Goal: Information Seeking & Learning: Learn about a topic

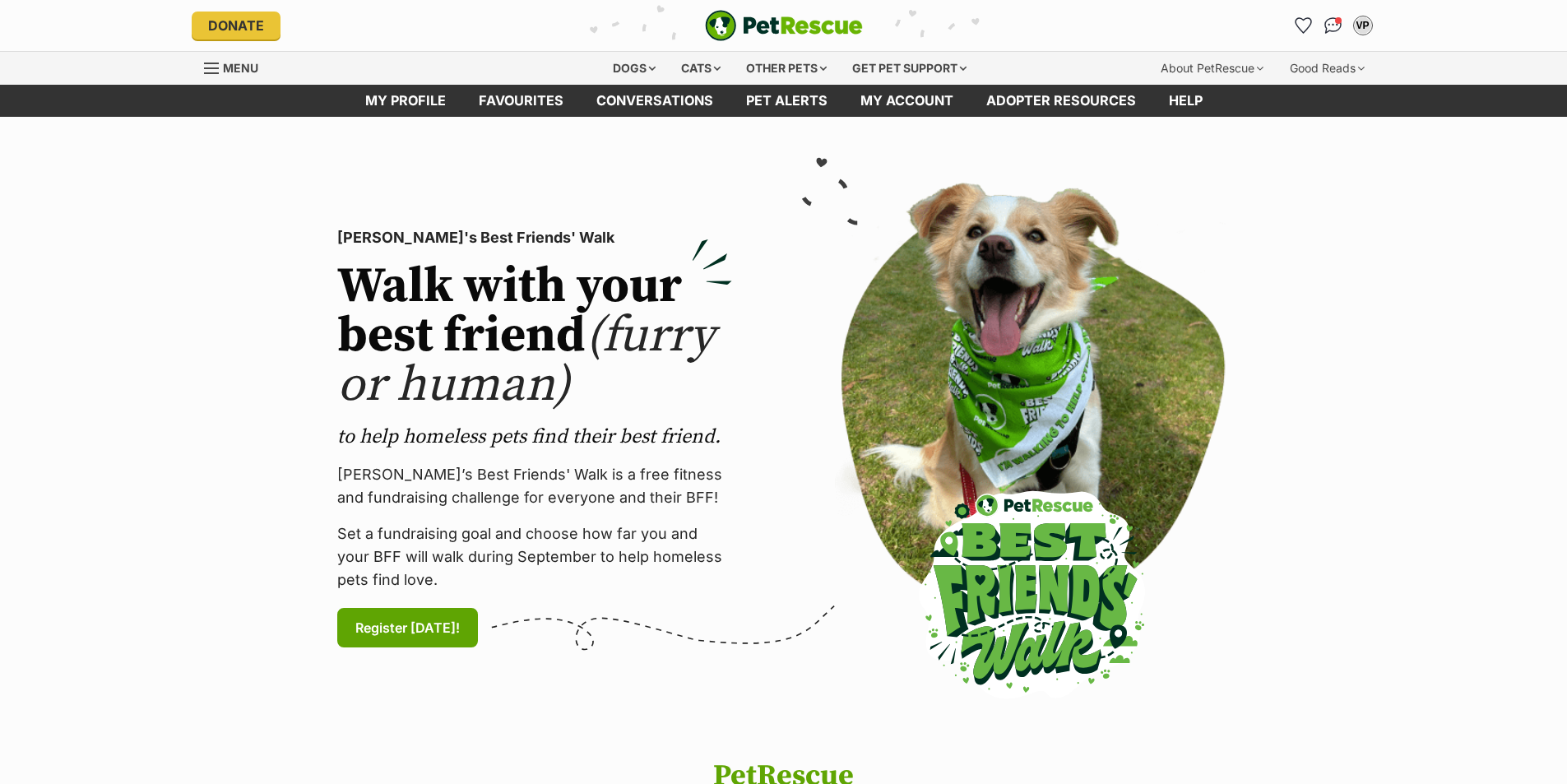
click at [221, 69] on link "Menu" at bounding box center [237, 67] width 66 height 30
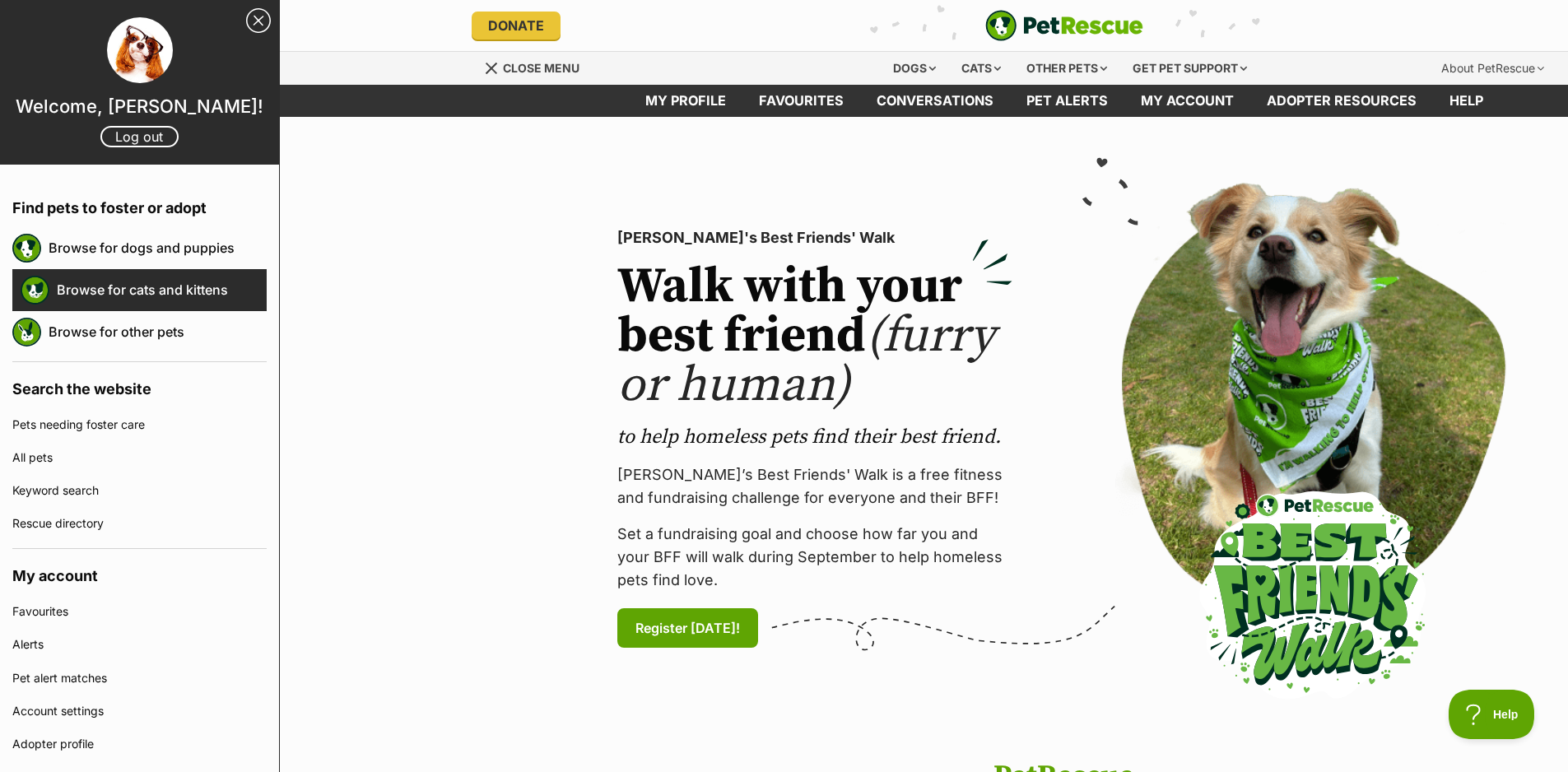
click at [176, 303] on link "Browse for cats and kittens" at bounding box center [161, 290] width 210 height 35
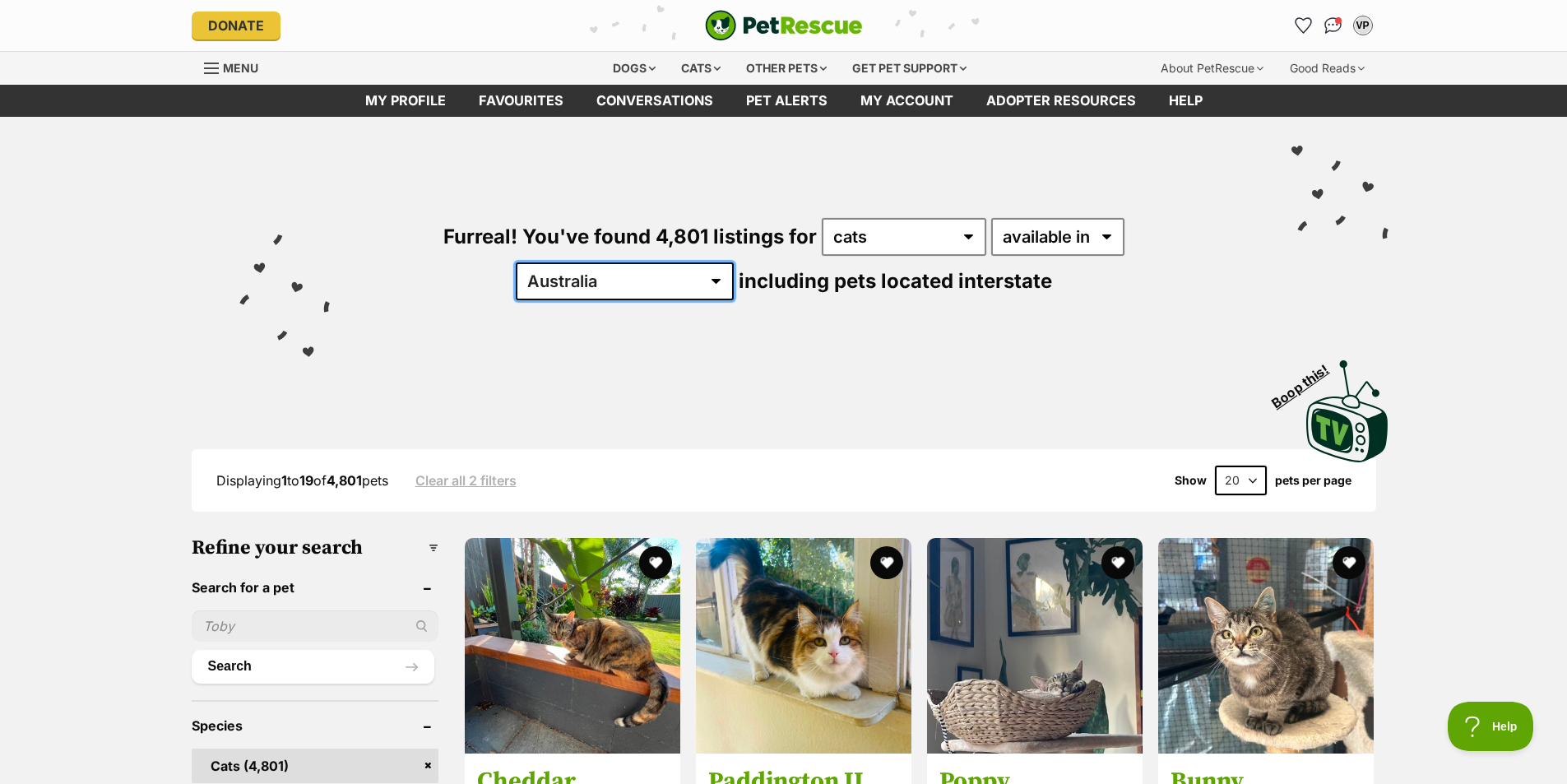
click at [734, 262] on select "Australia ACT NSW NT QLD SA TAS VIC WA" at bounding box center [624, 281] width 218 height 38
select select "VIC"
click at [734, 262] on select "Australia ACT NSW NT QLD SA TAS VIC WA" at bounding box center [624, 281] width 218 height 38
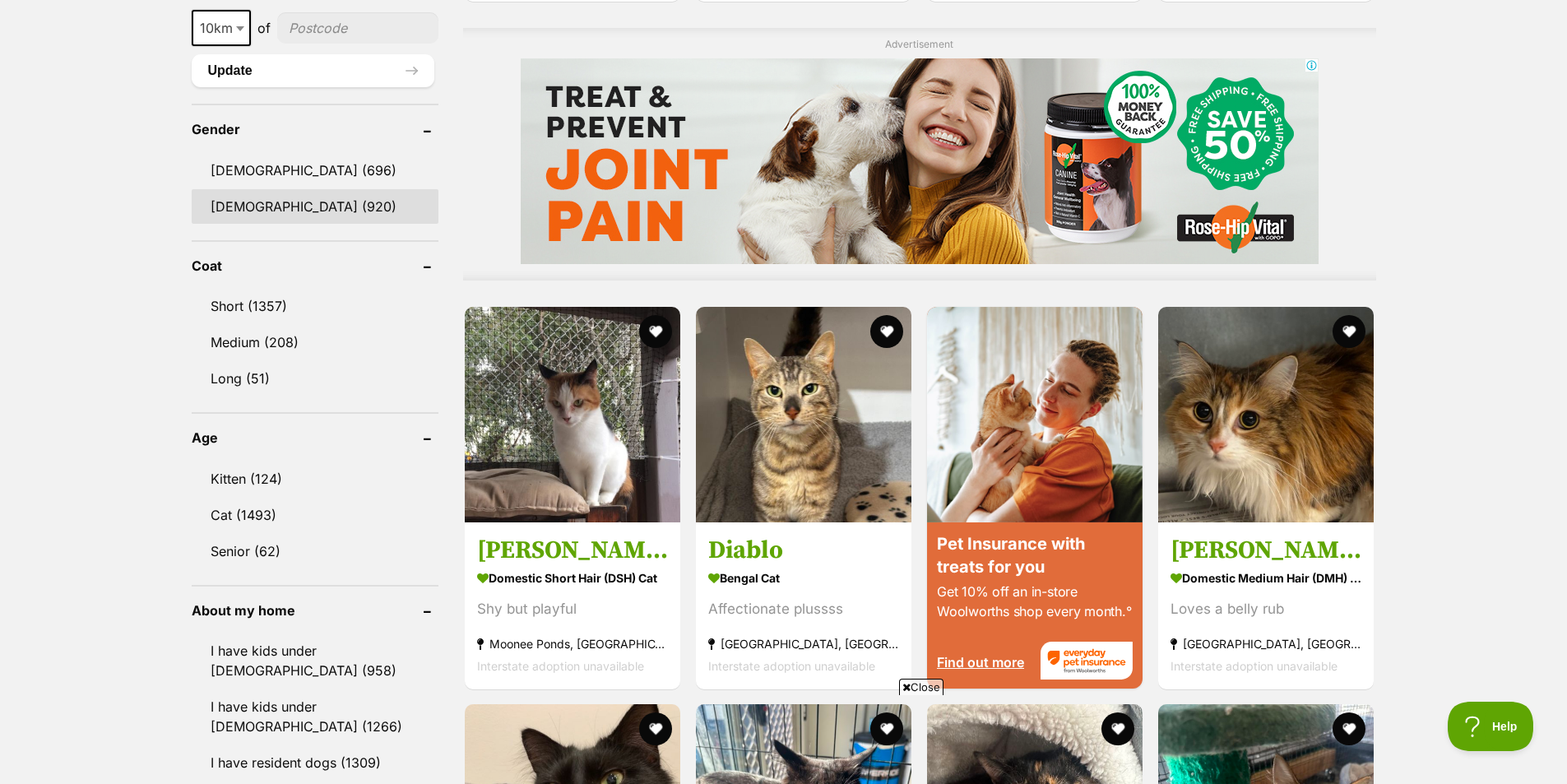
click at [249, 204] on link "Female (920)" at bounding box center [315, 206] width 247 height 35
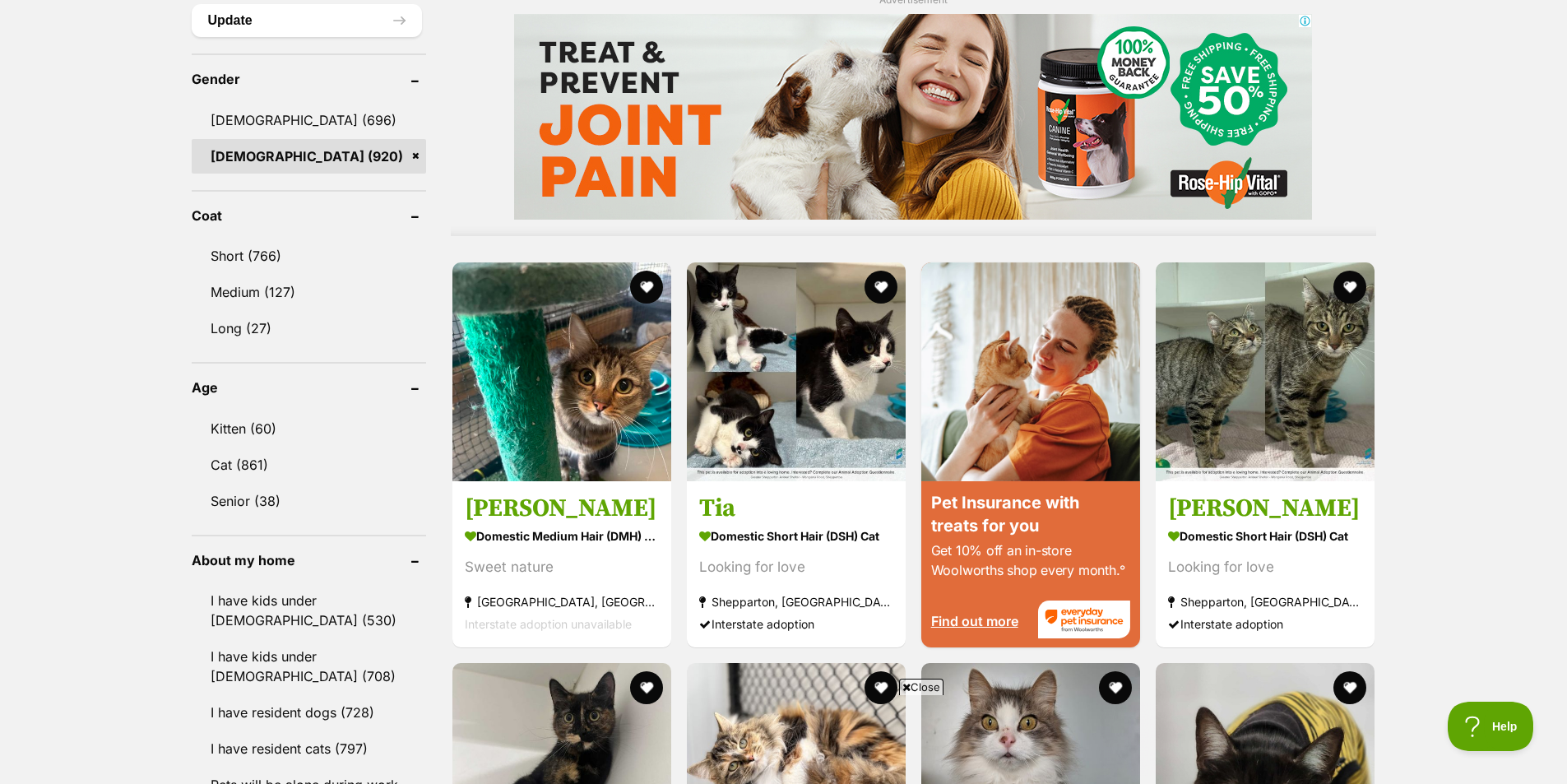
scroll to position [1398, 0]
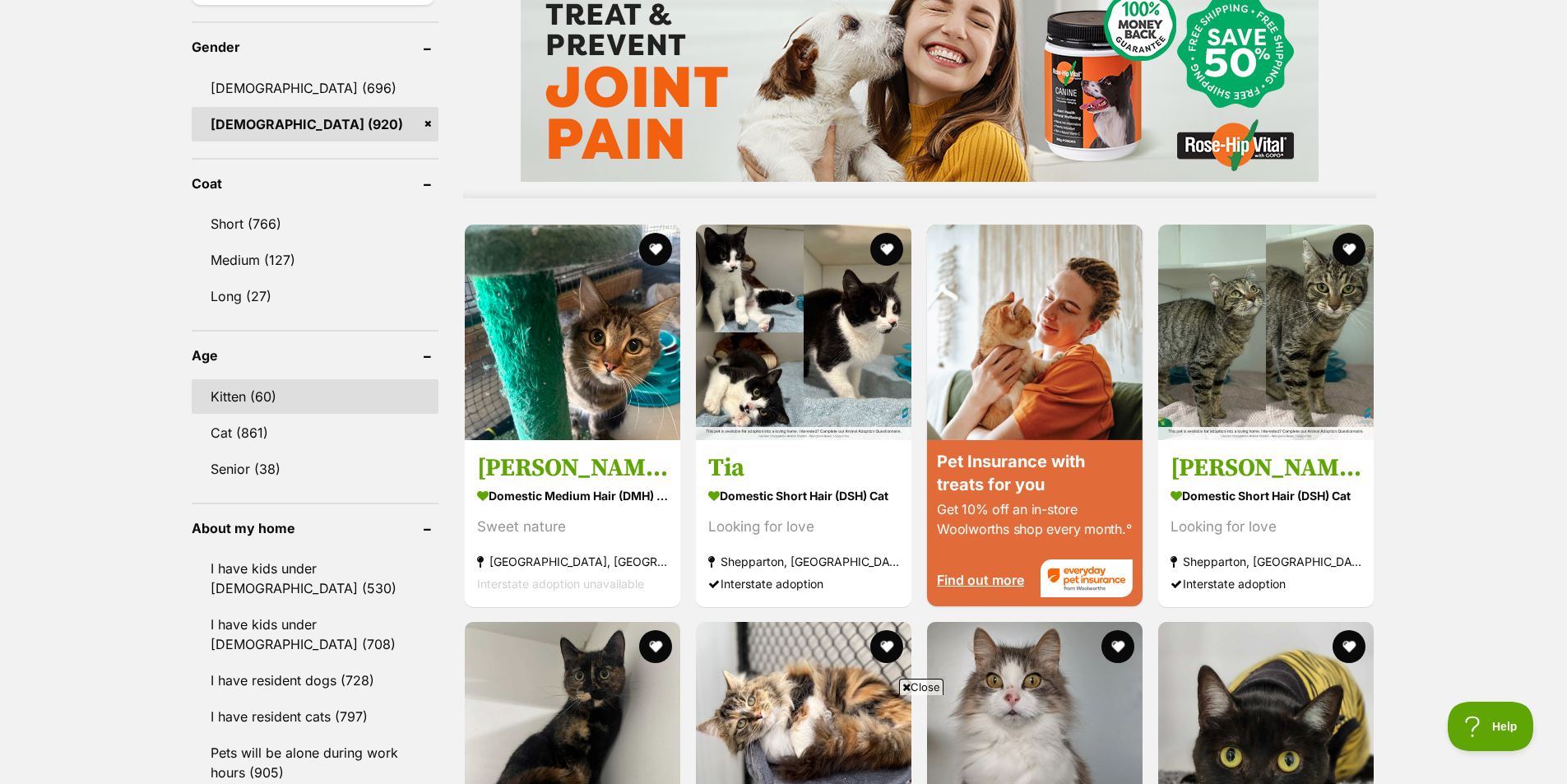
click at [260, 399] on link "Kitten (60)" at bounding box center [315, 395] width 247 height 35
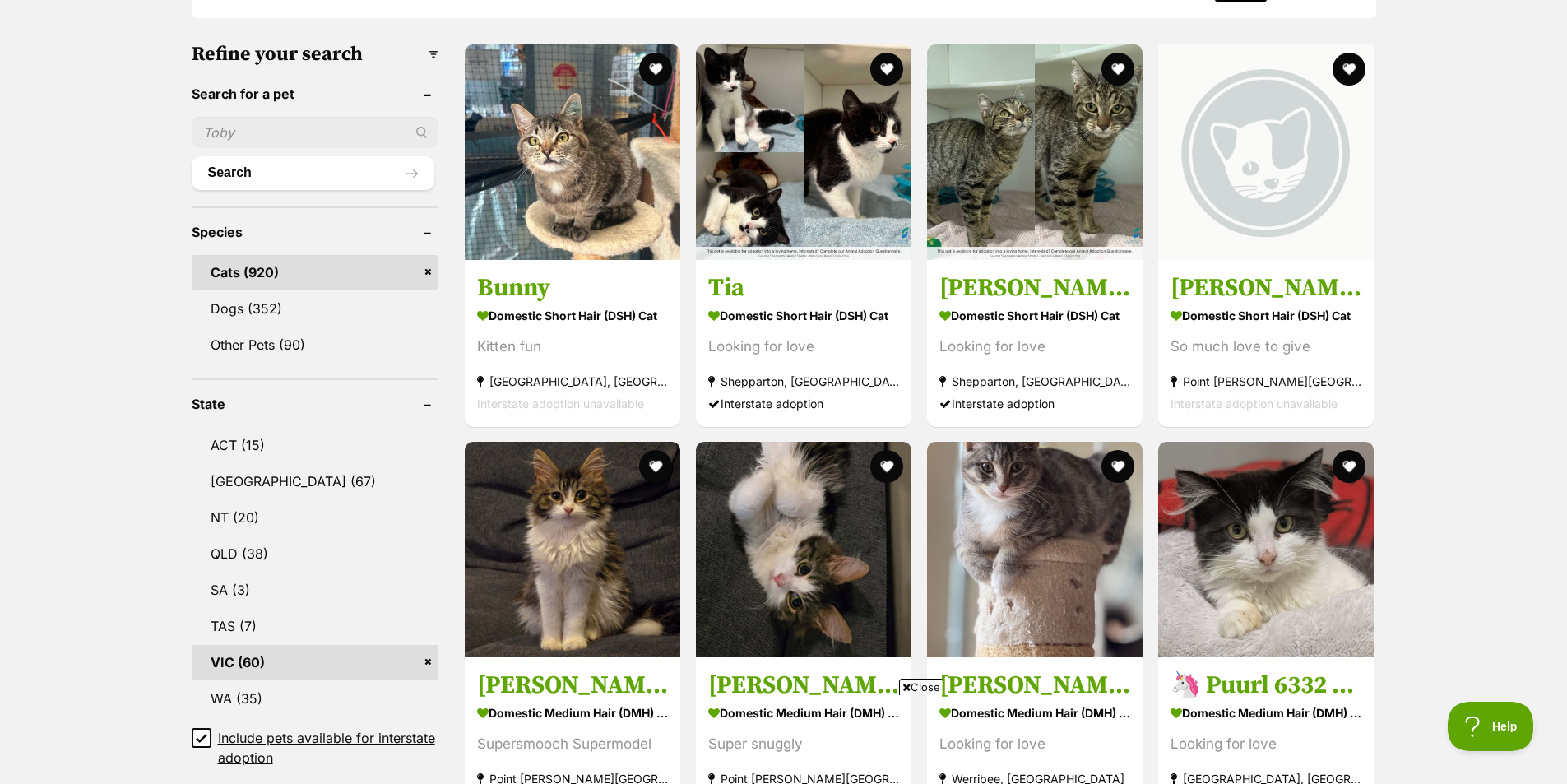
scroll to position [658, 0]
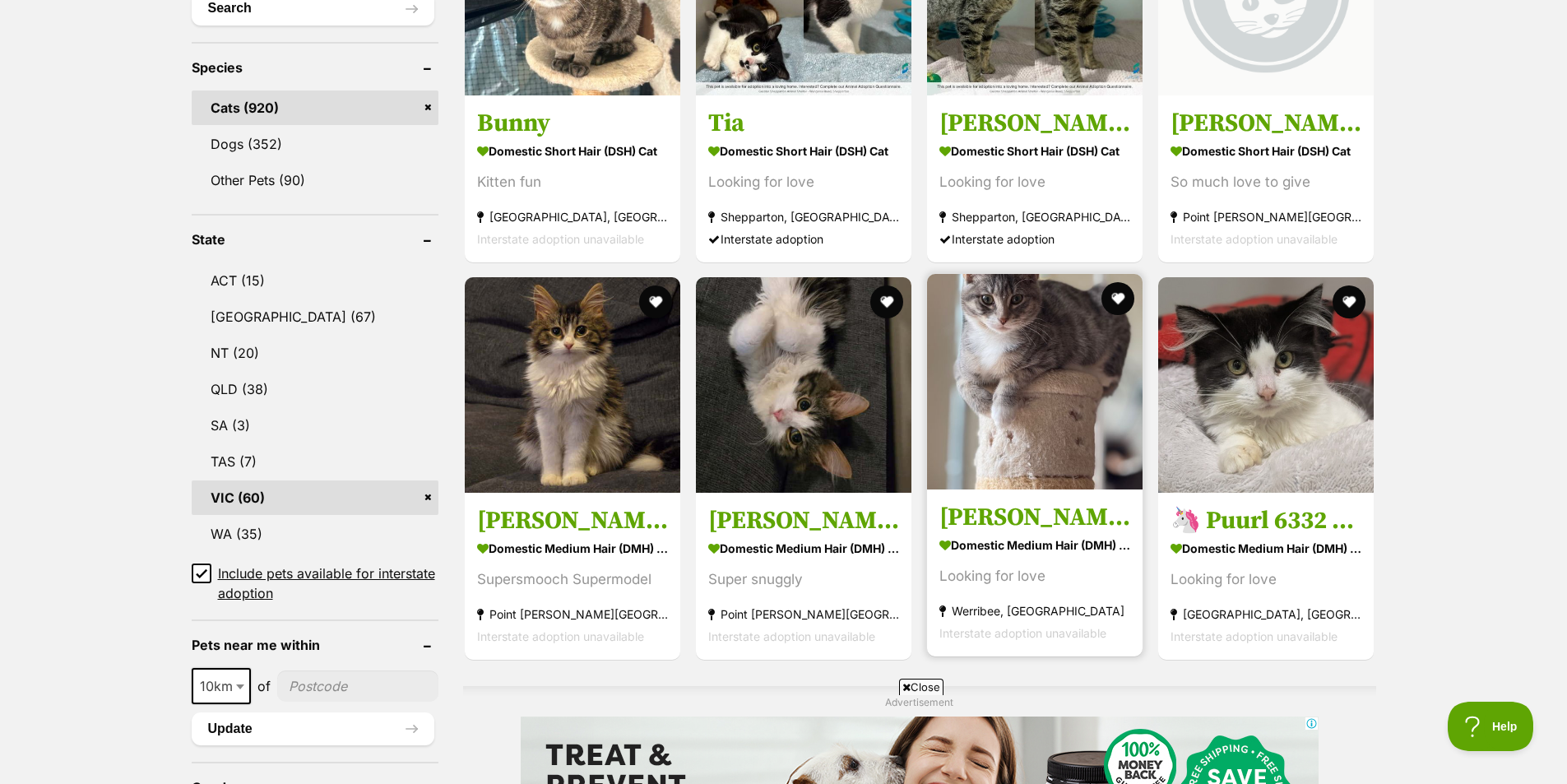
click at [1042, 375] on img at bounding box center [1035, 382] width 216 height 216
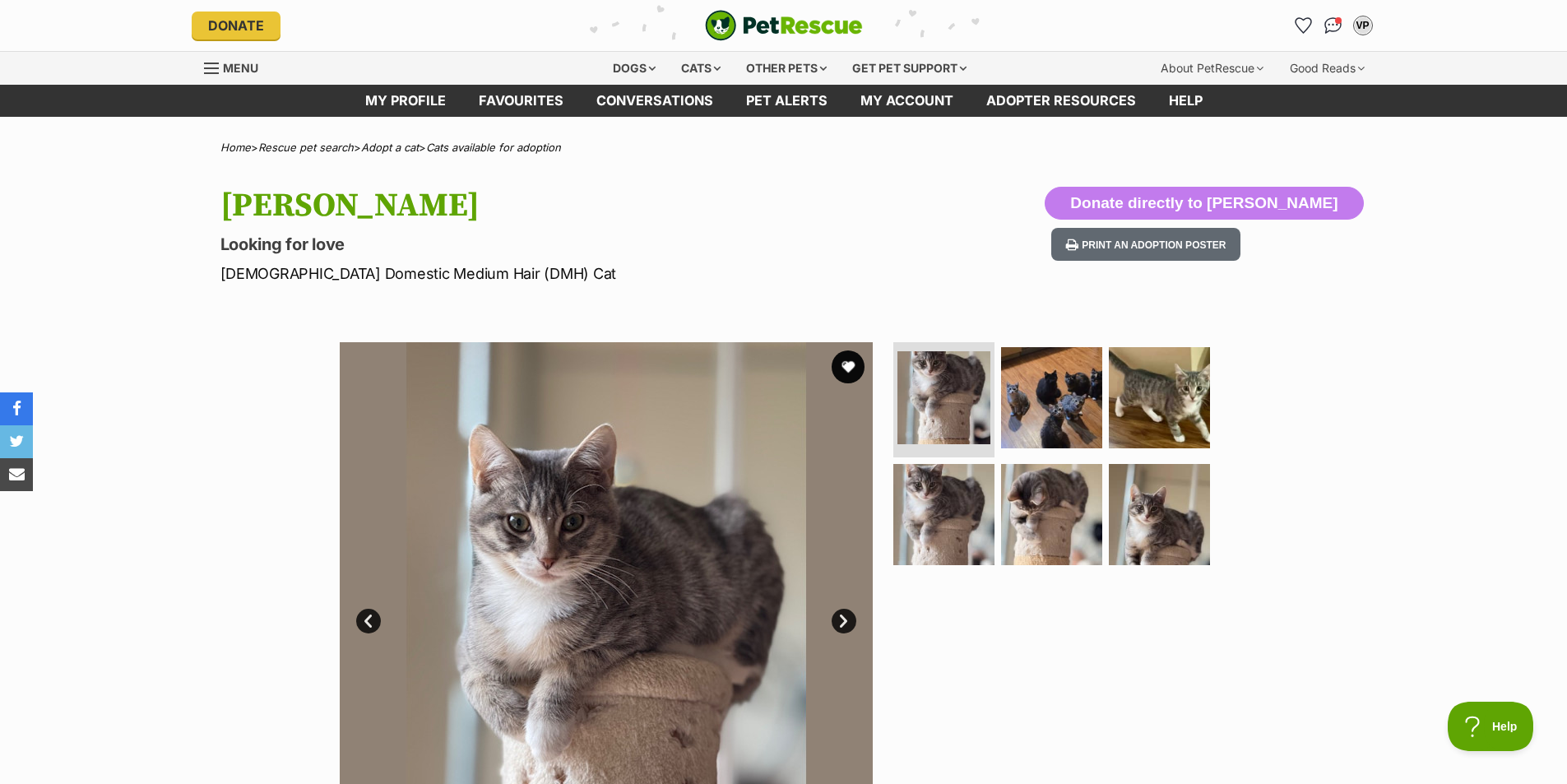
click at [848, 613] on link "Next" at bounding box center [844, 620] width 25 height 25
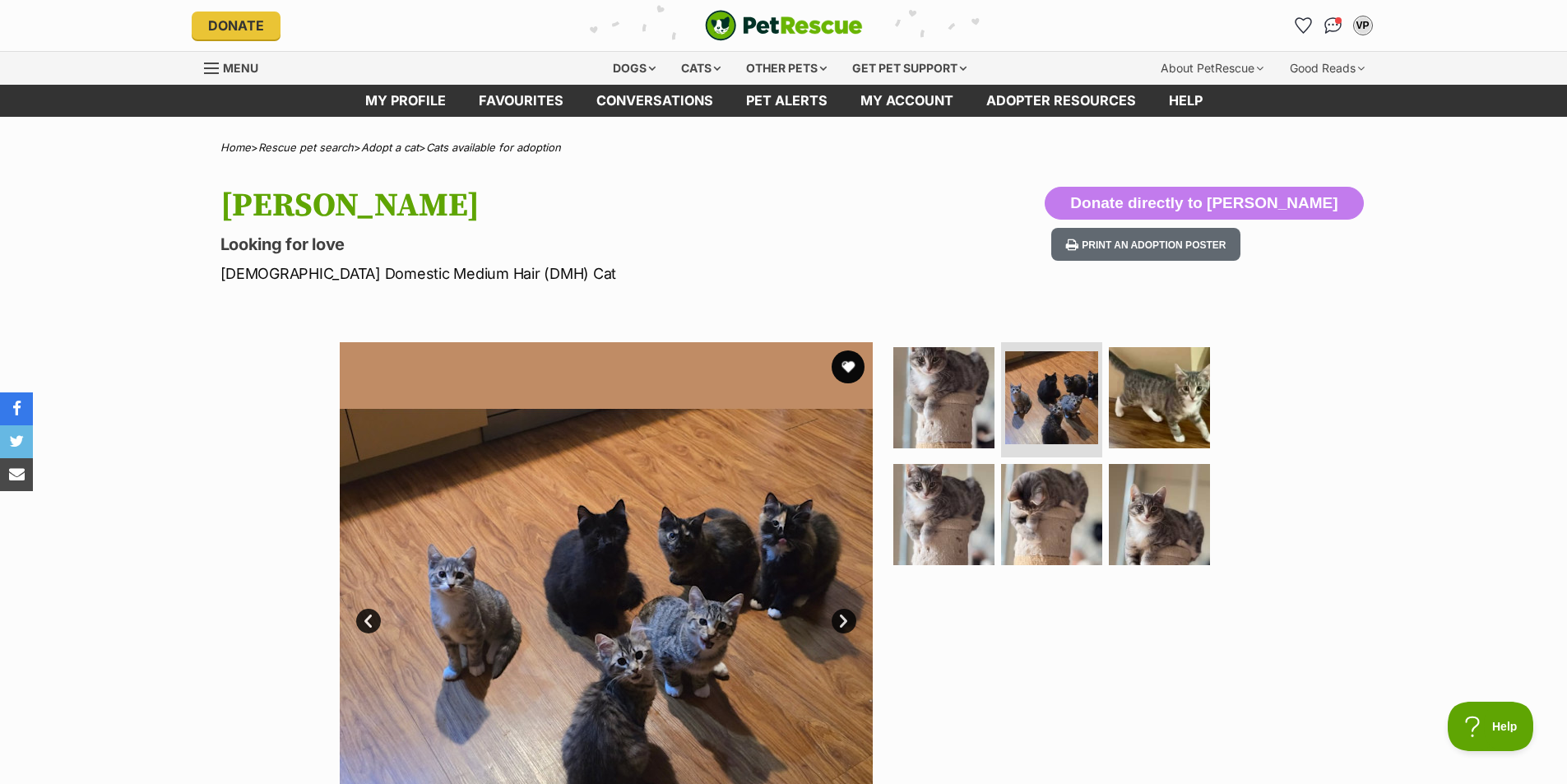
click at [847, 621] on link "Next" at bounding box center [844, 620] width 25 height 25
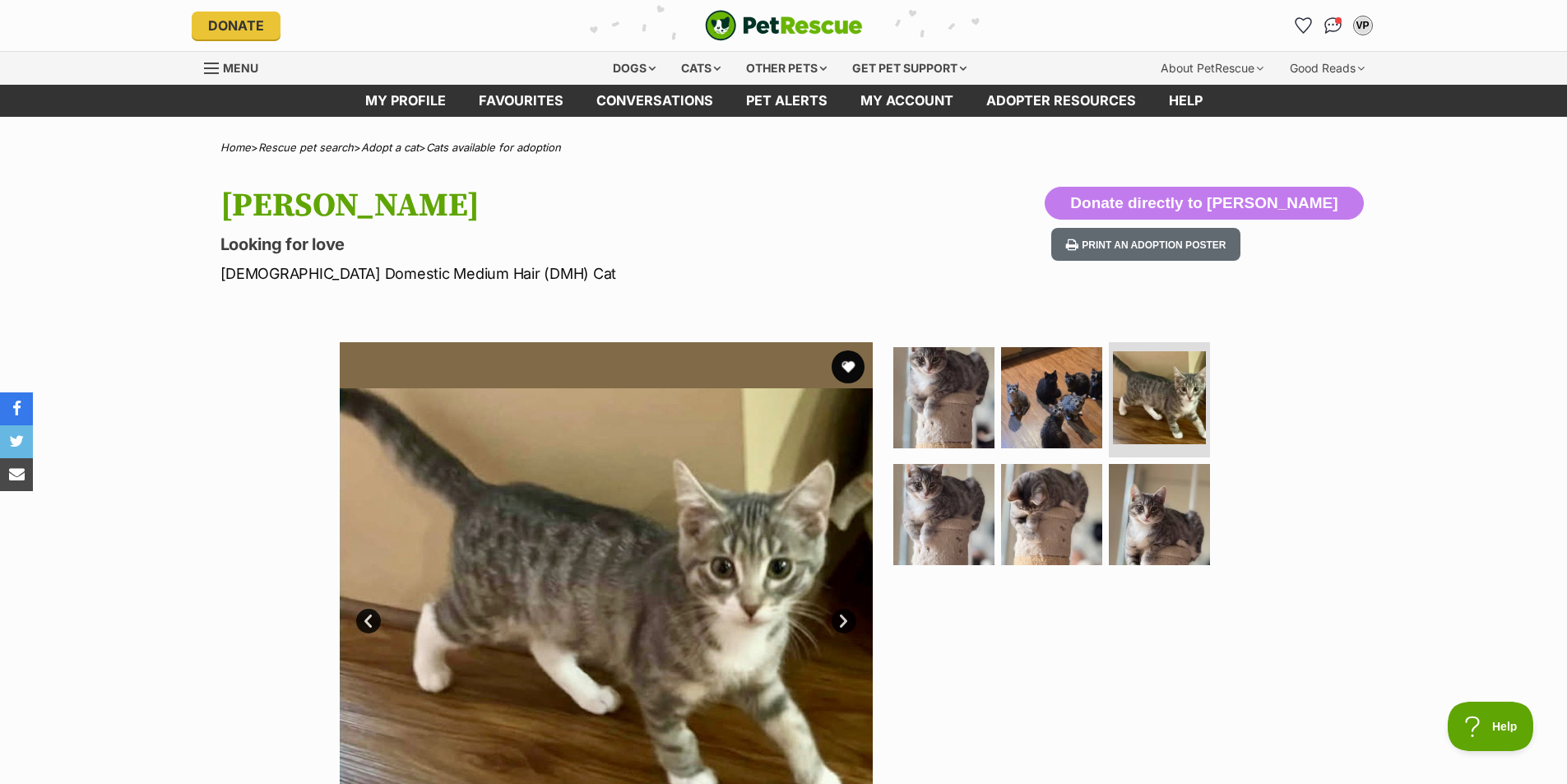
click at [847, 621] on link "Next" at bounding box center [844, 620] width 25 height 25
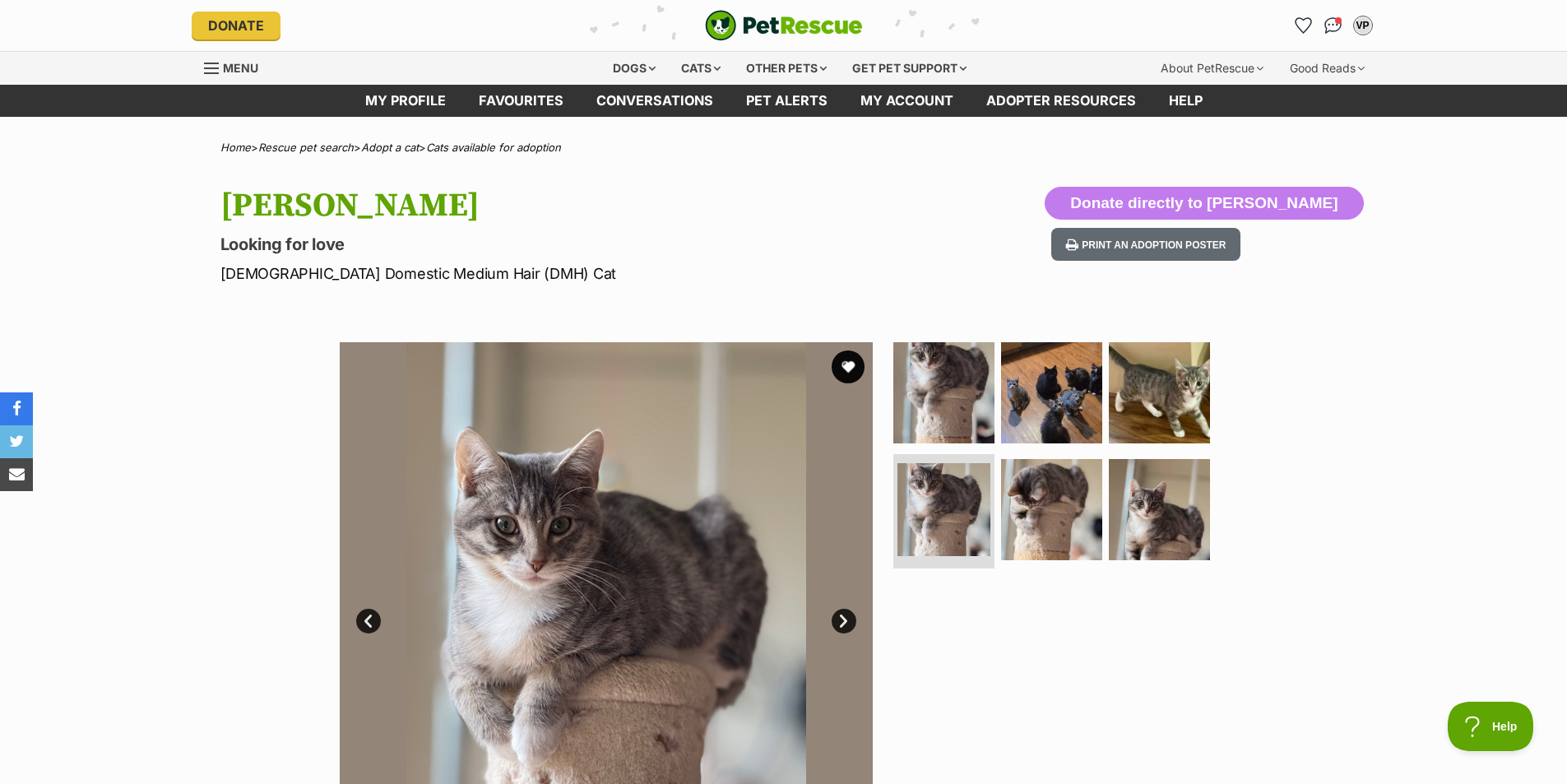
click at [847, 621] on link "Next" at bounding box center [844, 620] width 25 height 25
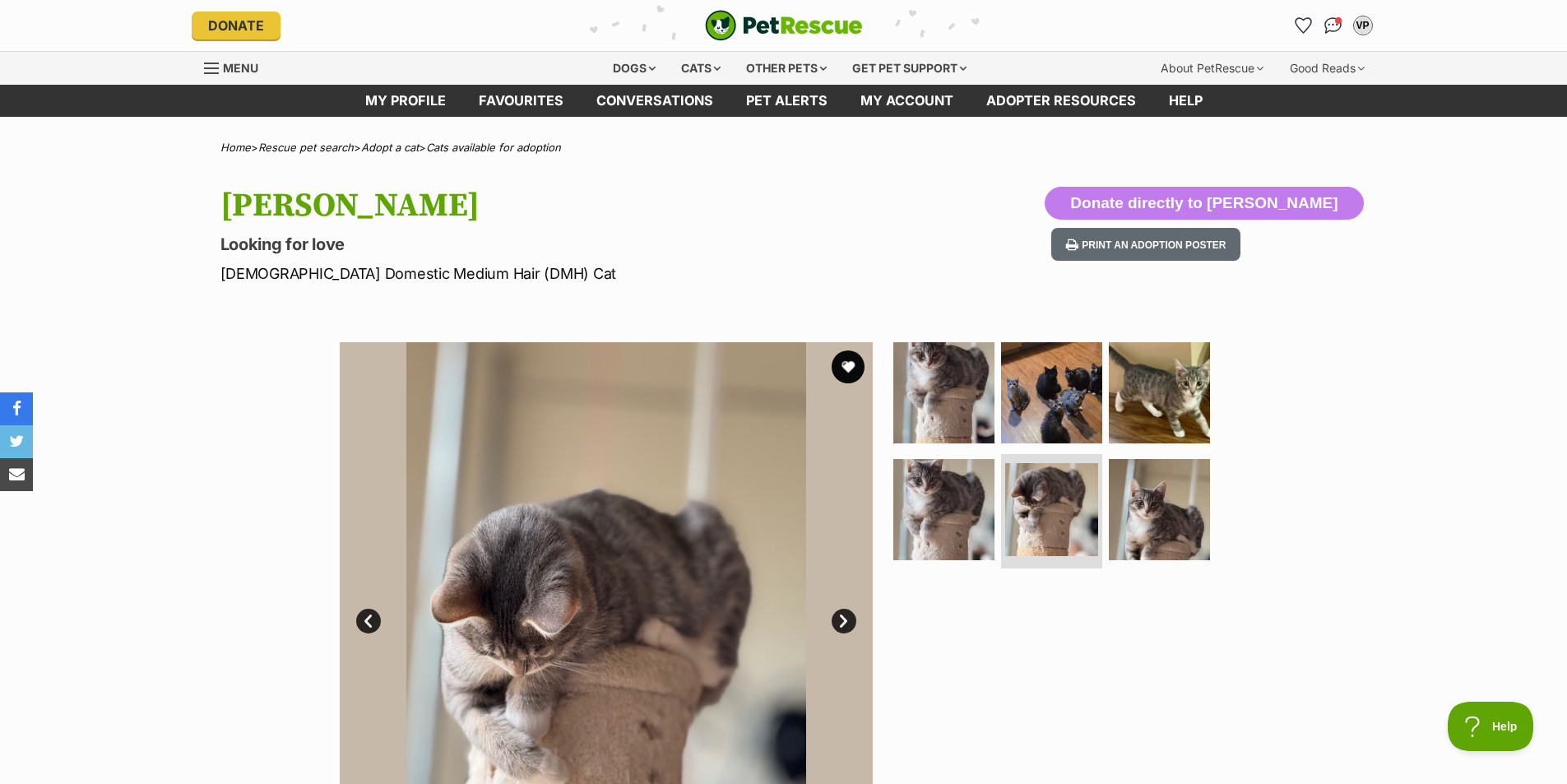
click at [847, 621] on link "Next" at bounding box center [844, 620] width 25 height 25
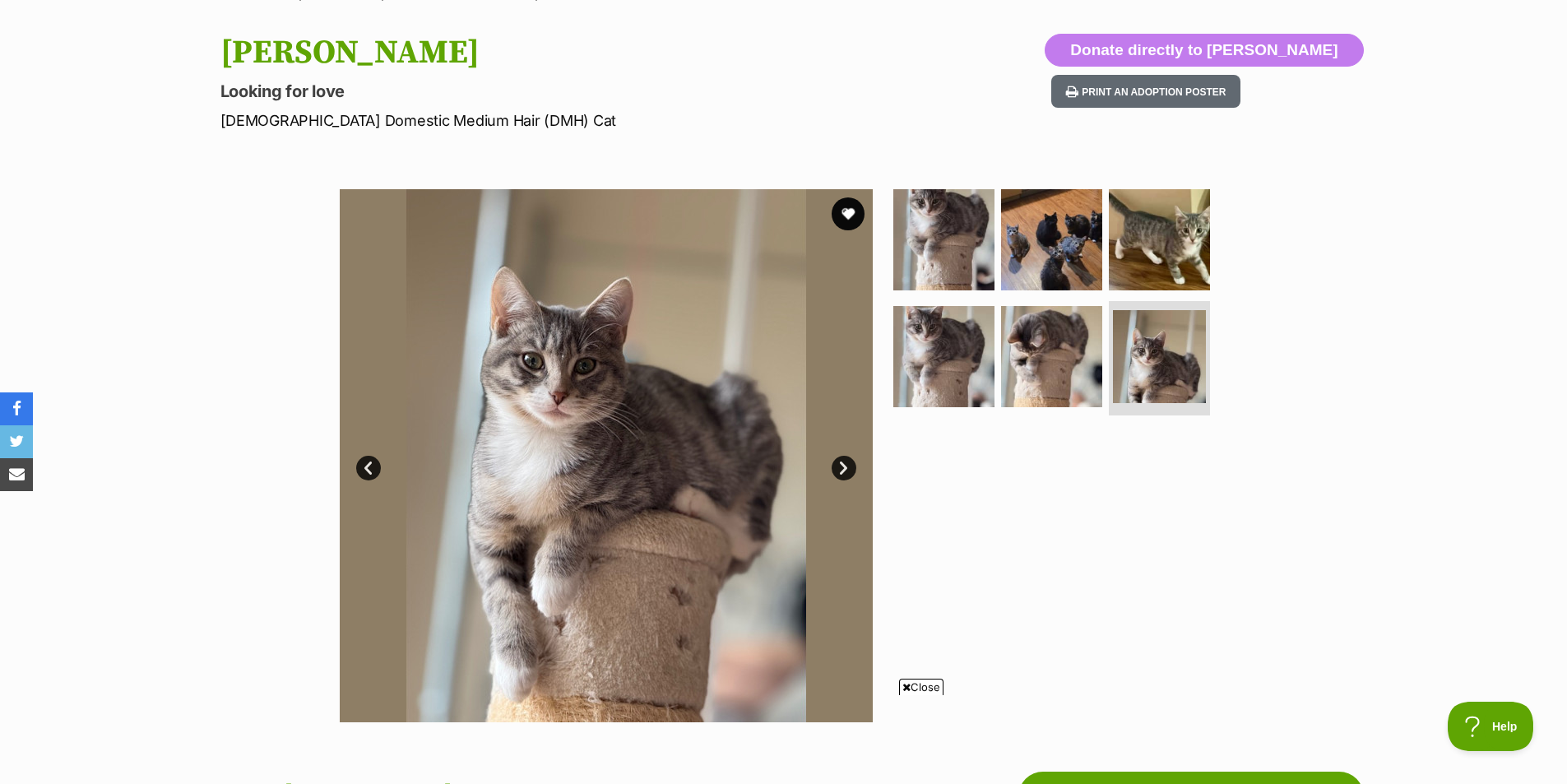
scroll to position [165, 0]
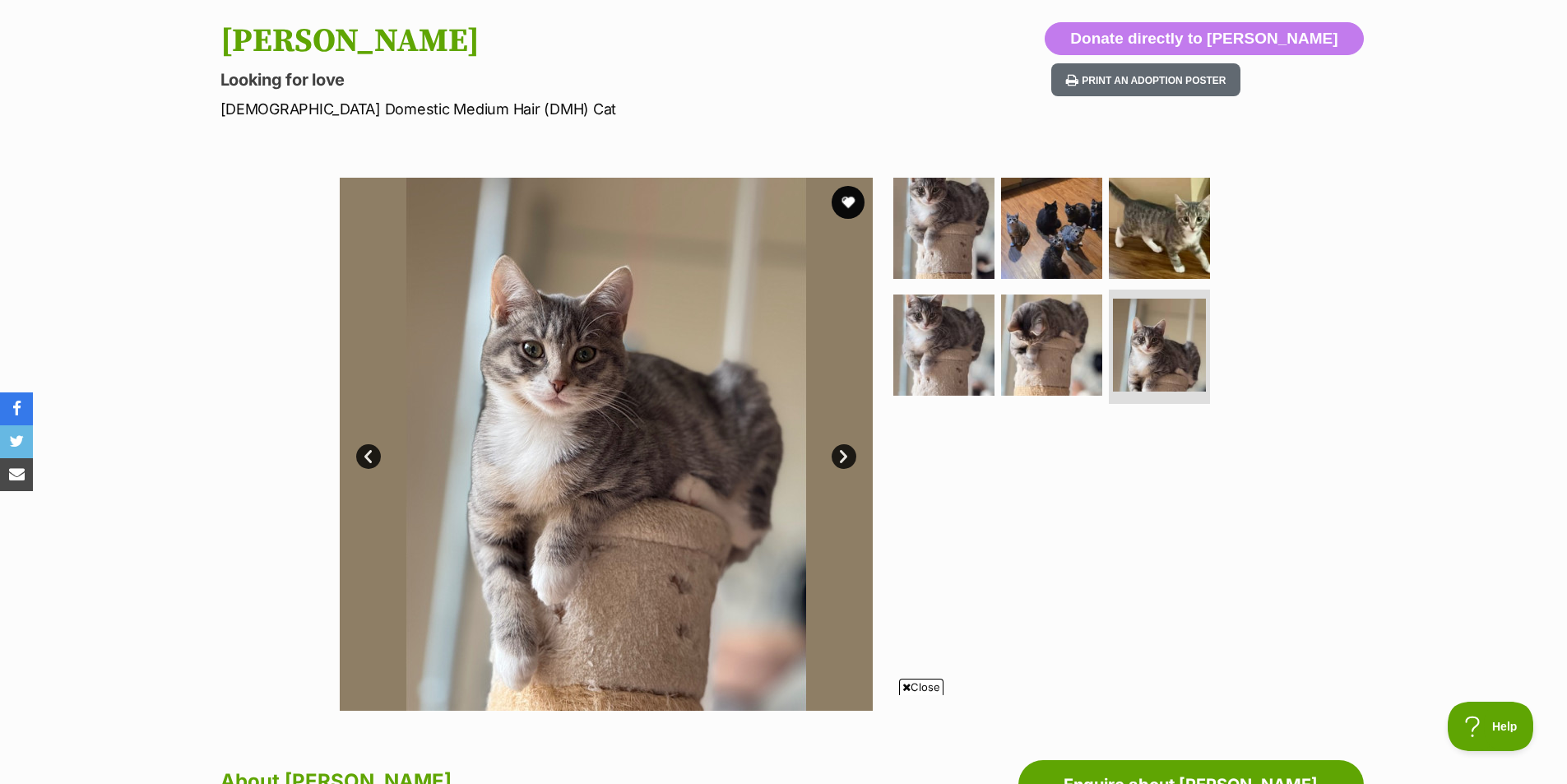
click at [847, 459] on link "Next" at bounding box center [844, 456] width 25 height 25
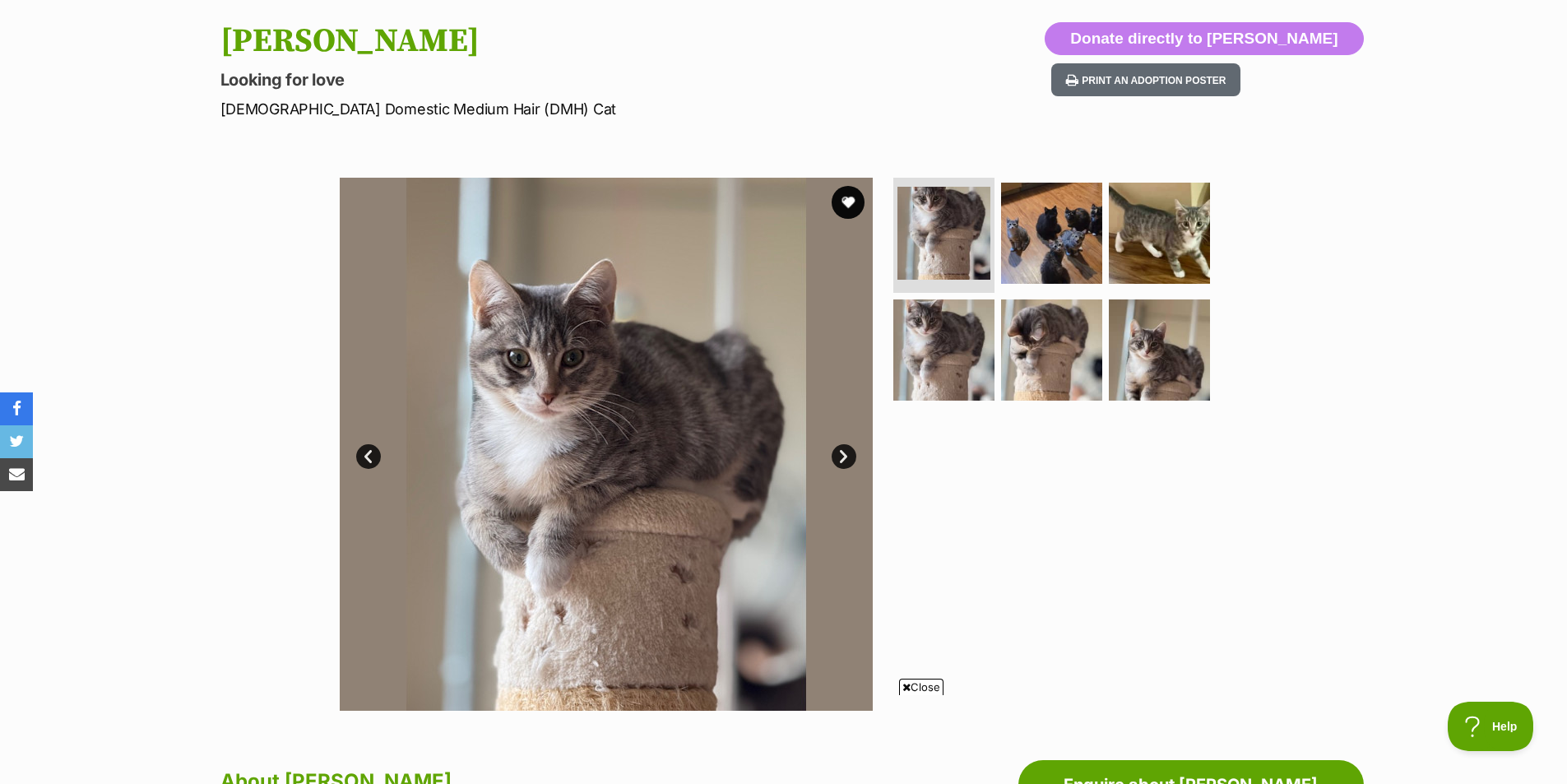
click at [847, 459] on link "Next" at bounding box center [844, 456] width 25 height 25
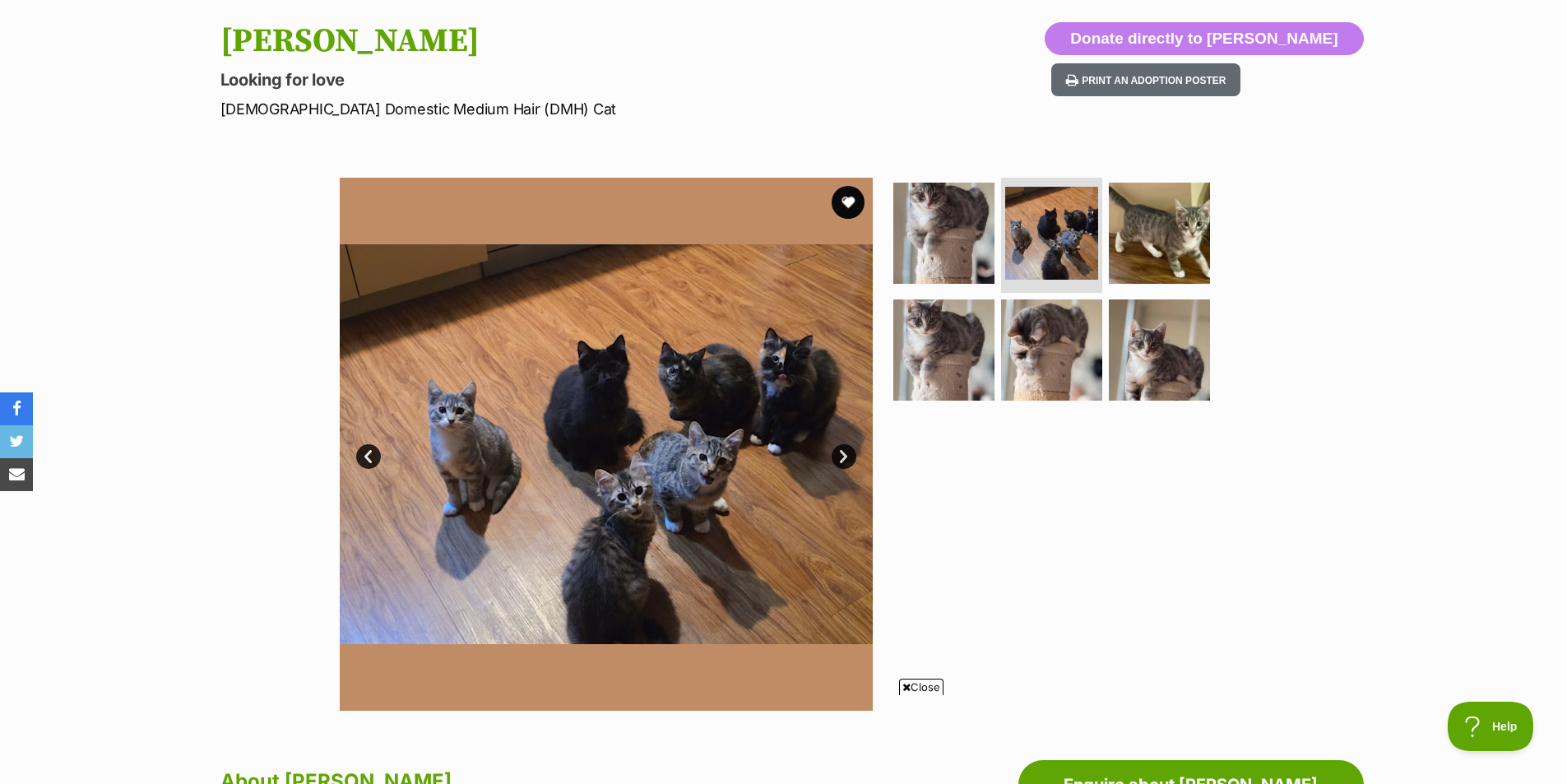
click at [847, 459] on link "Next" at bounding box center [844, 456] width 25 height 25
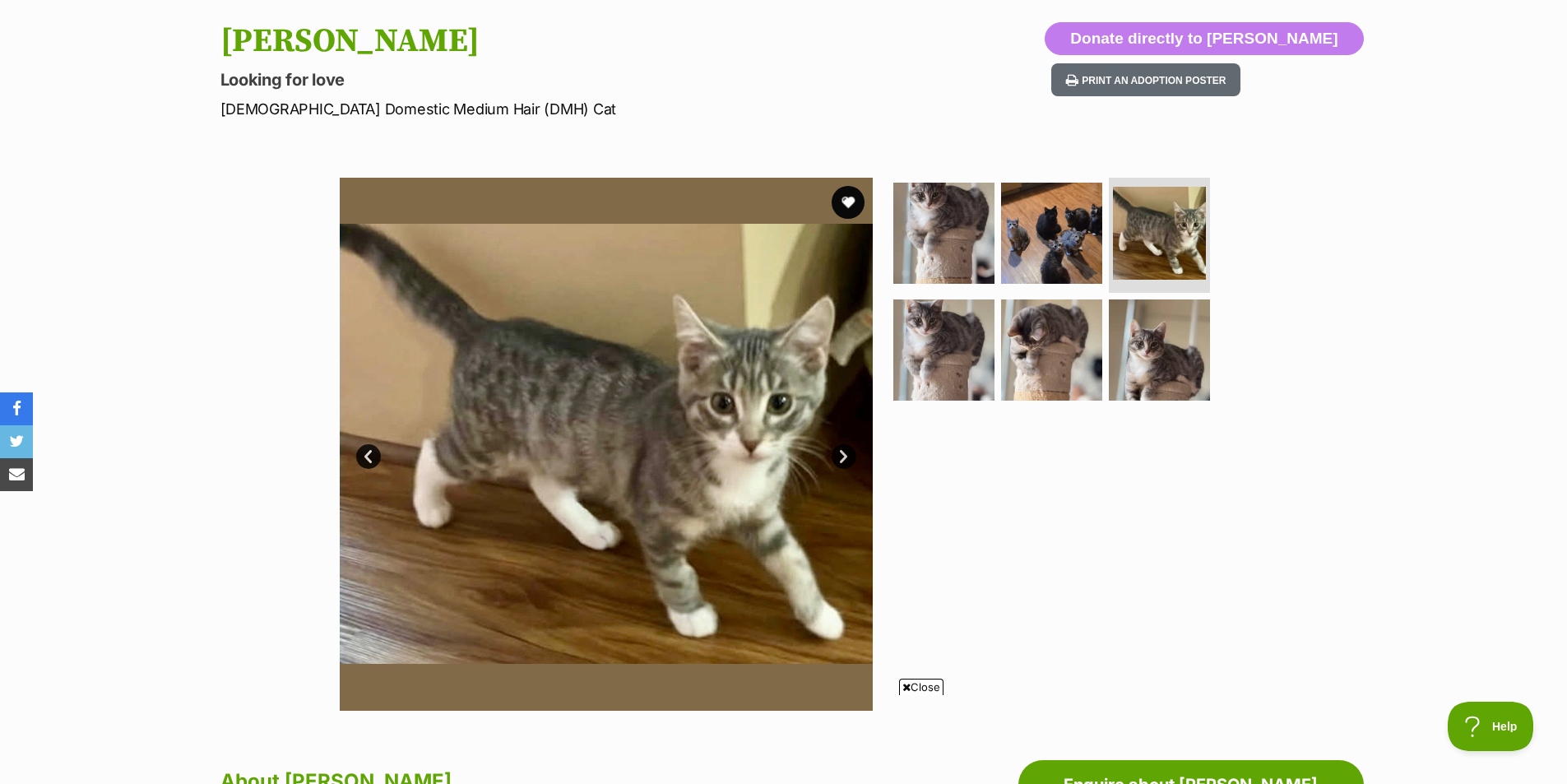
click at [847, 459] on link "Next" at bounding box center [844, 456] width 25 height 25
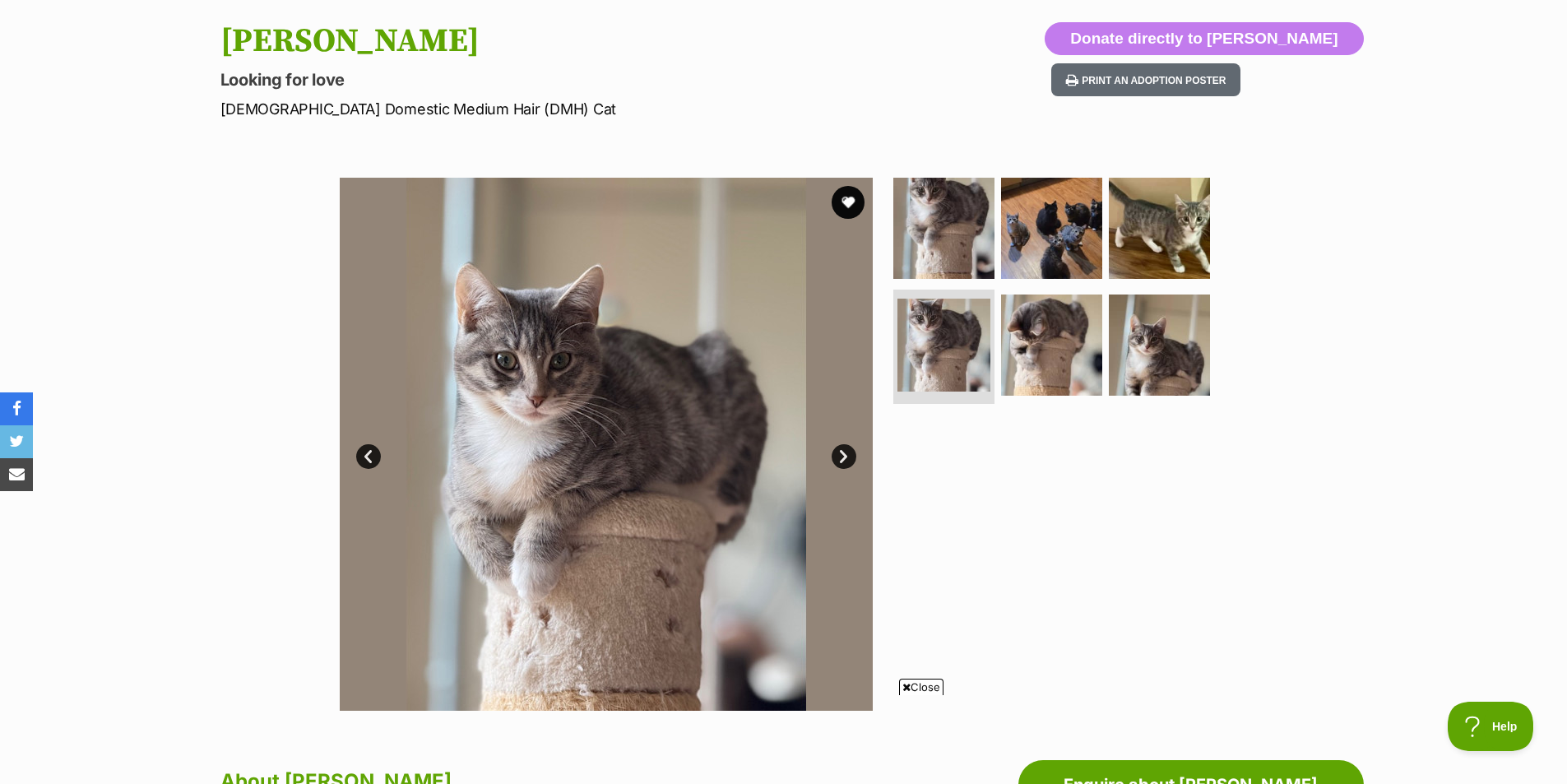
click at [847, 459] on link "Next" at bounding box center [844, 456] width 25 height 25
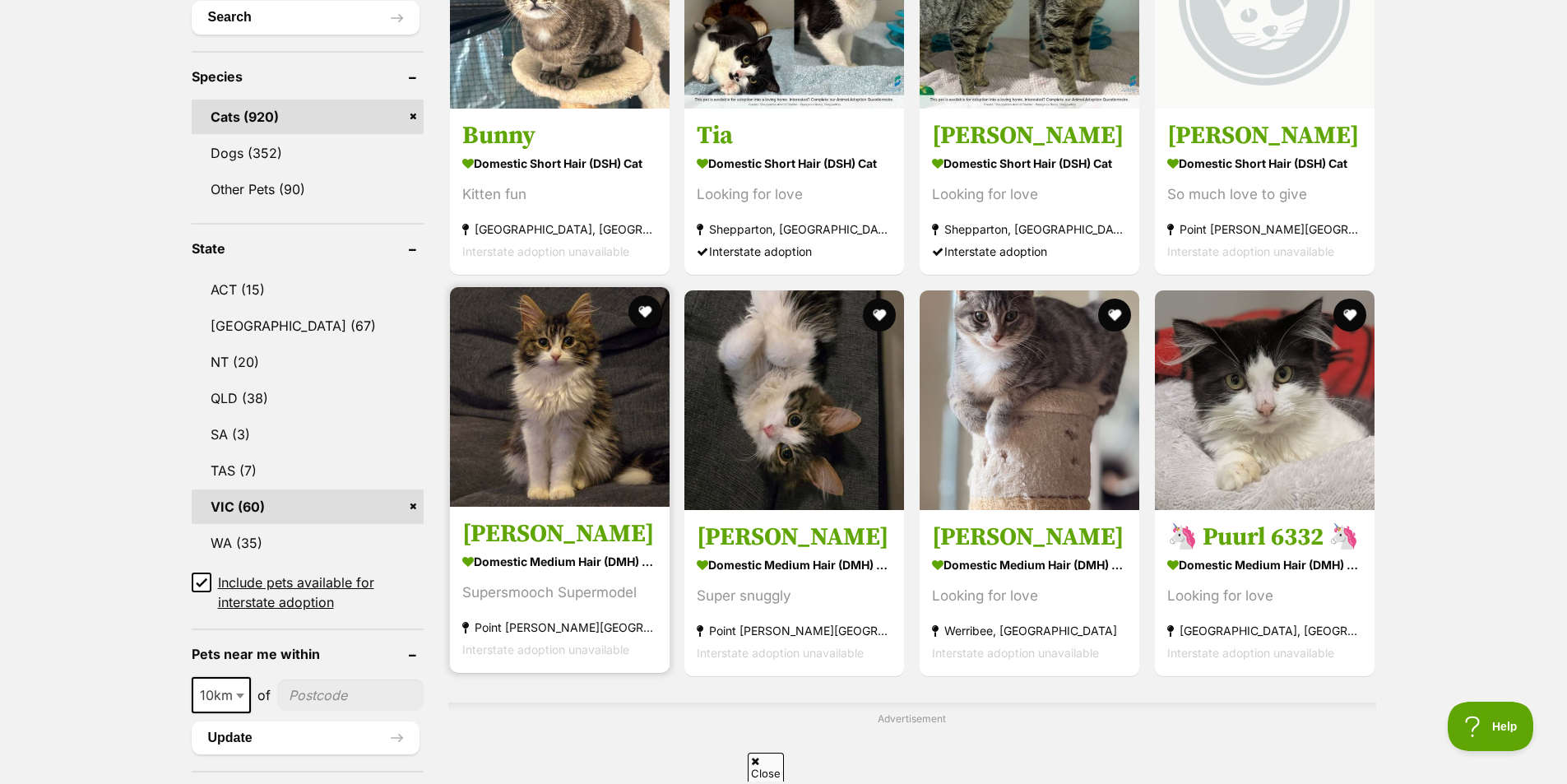
click at [565, 392] on img at bounding box center [560, 396] width 220 height 220
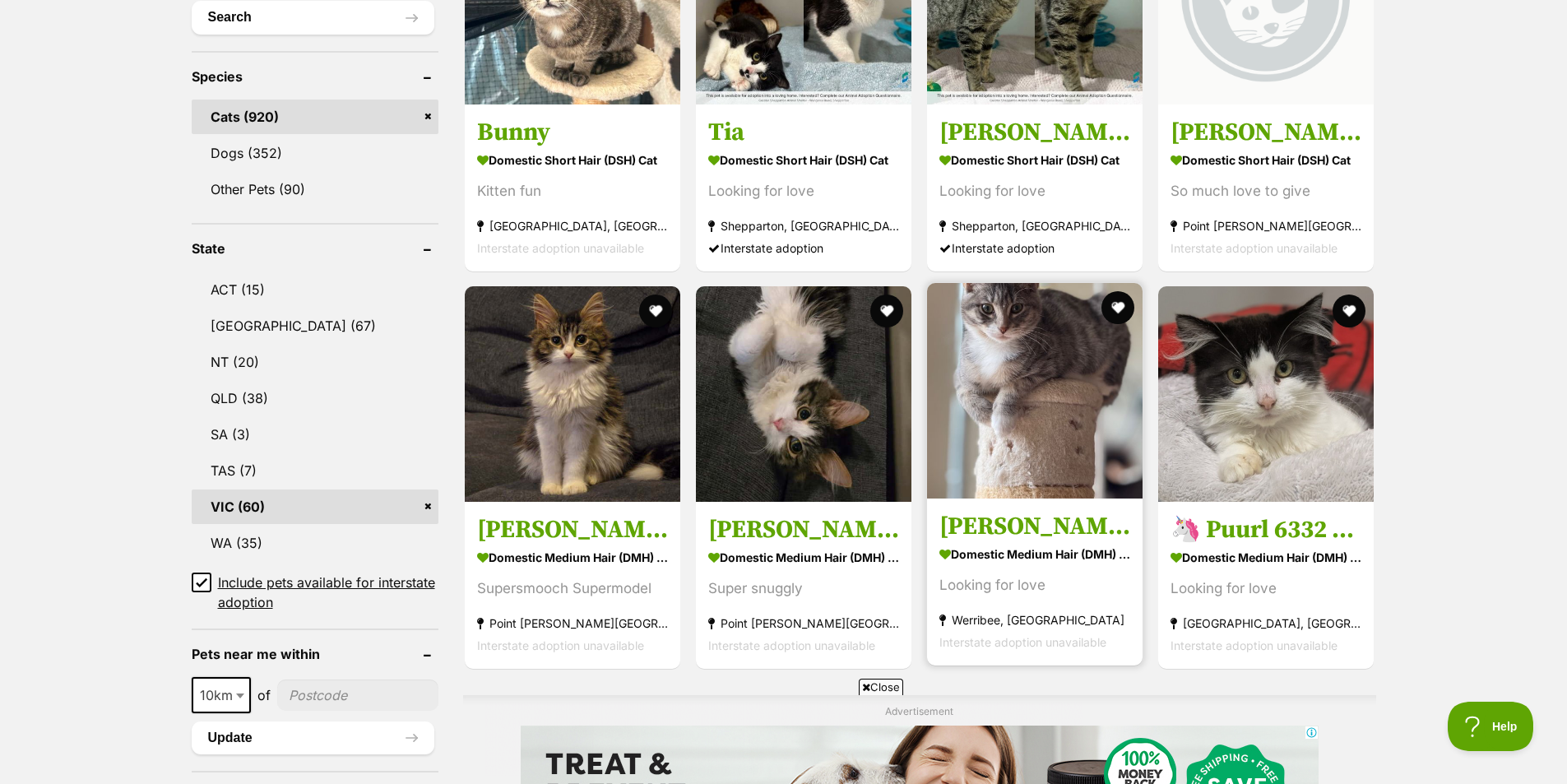
click at [993, 398] on img at bounding box center [1035, 391] width 216 height 216
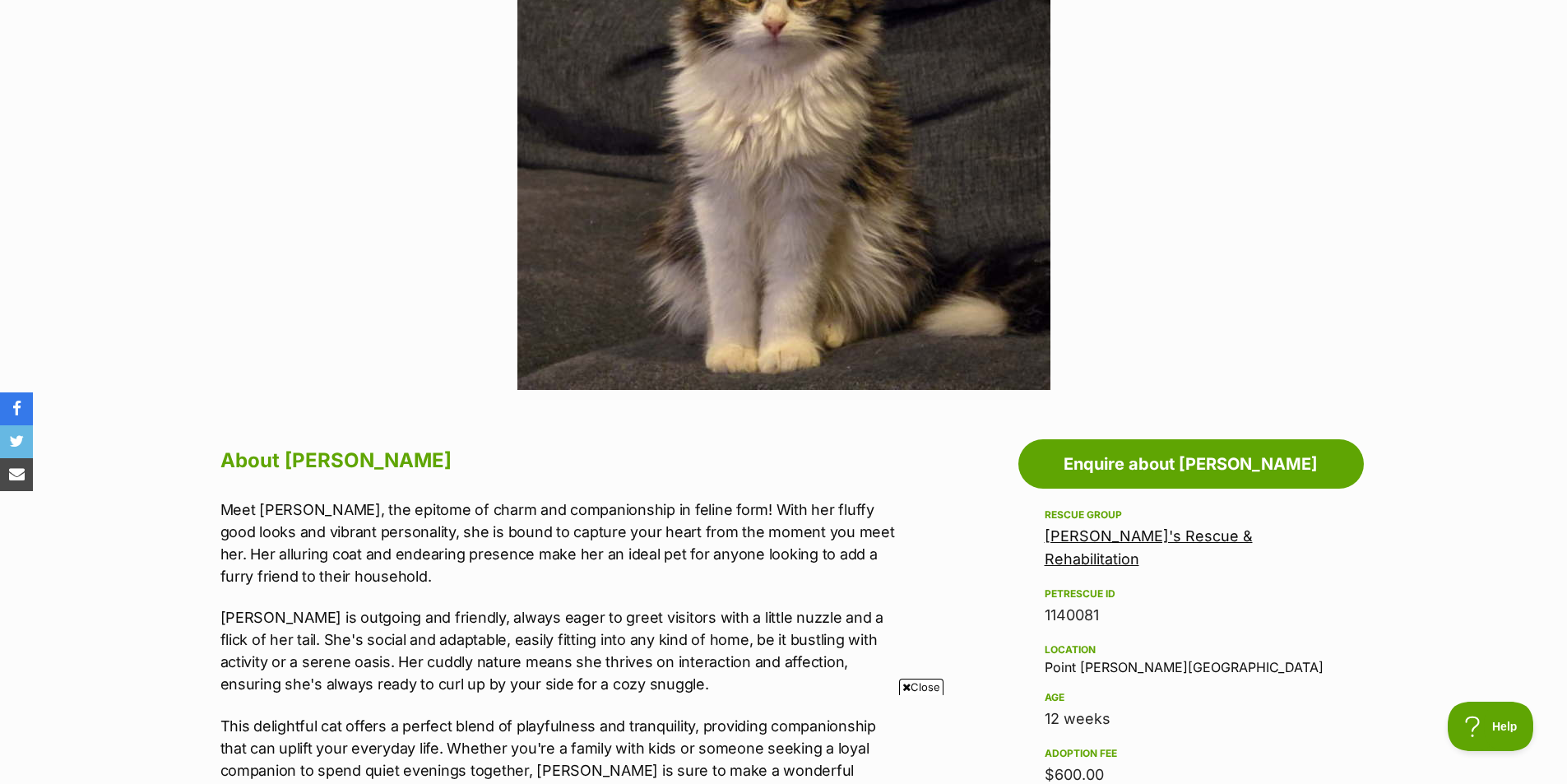
scroll to position [411, 0]
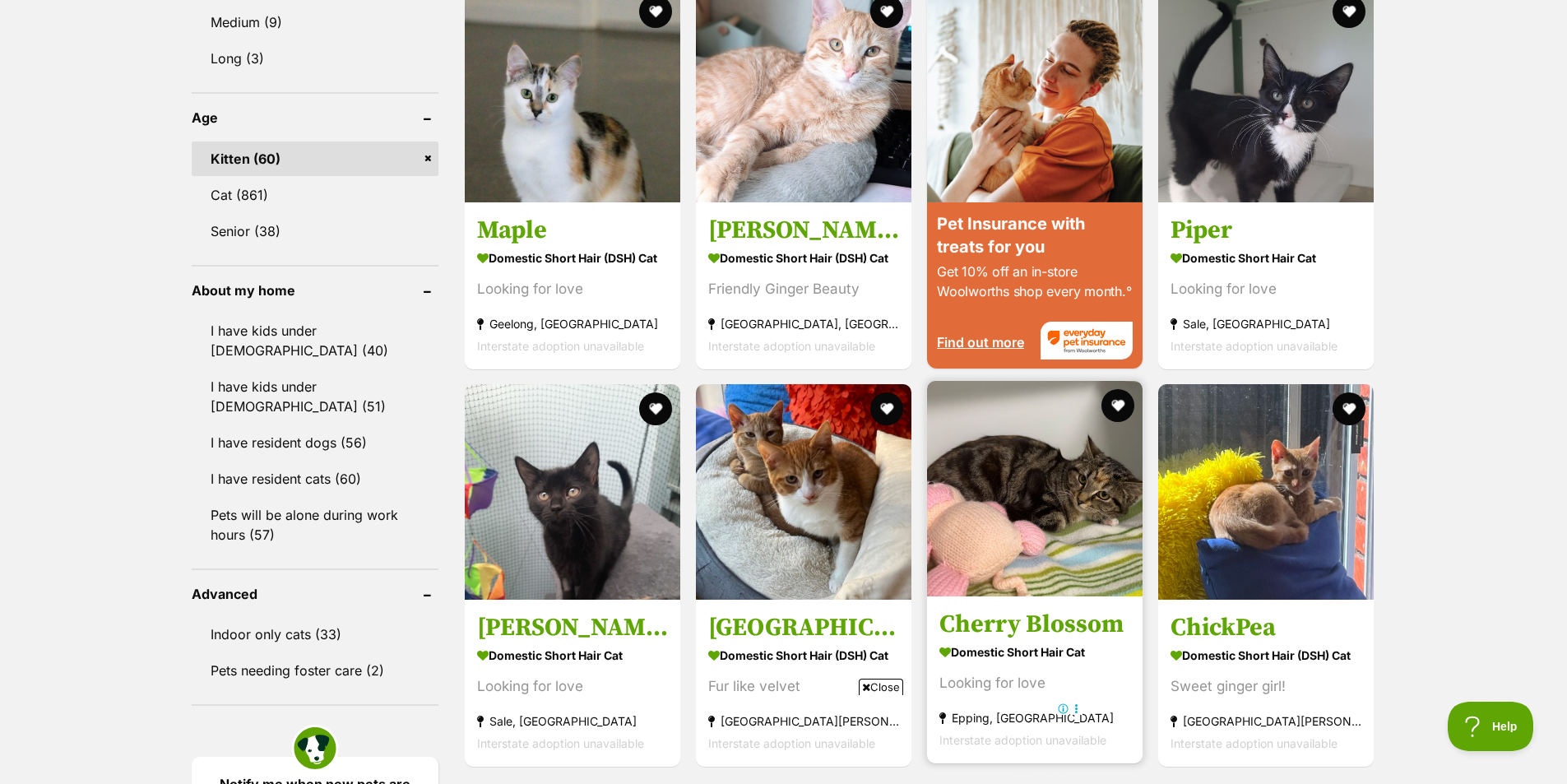
scroll to position [2376, 0]
